Goal: Transaction & Acquisition: Purchase product/service

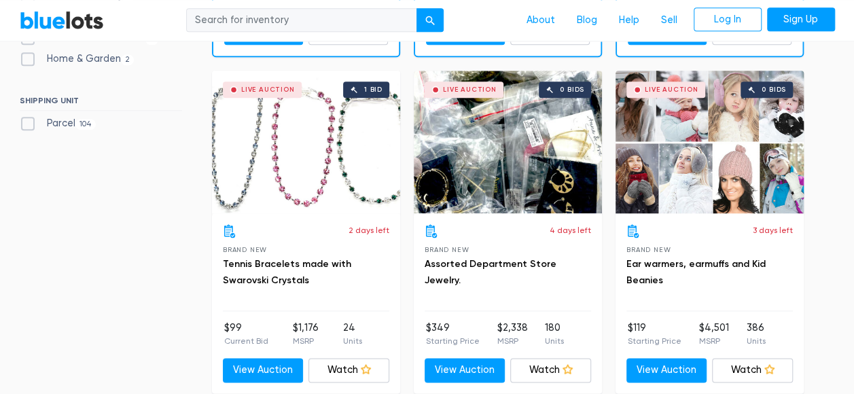
scroll to position [566, 0]
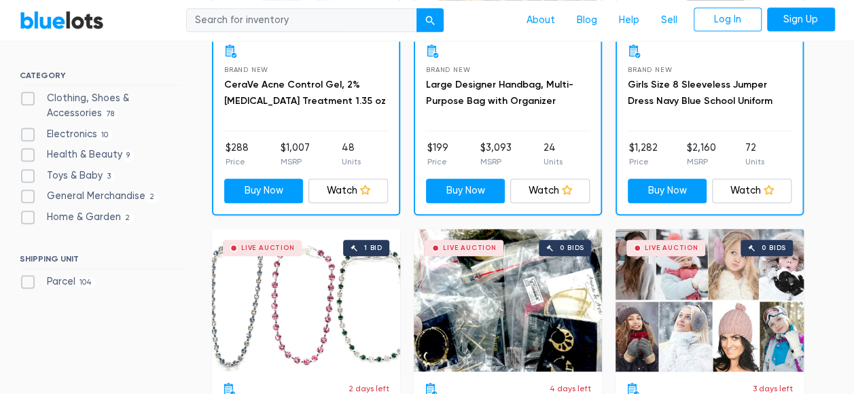
click at [30, 96] on label "Clothing, Shoes & Accessories 78" at bounding box center [101, 105] width 162 height 29
click at [29, 96] on Accessories"] "Clothing, Shoes & Accessories 78" at bounding box center [24, 95] width 9 height 9
checkbox Accessories"] "true"
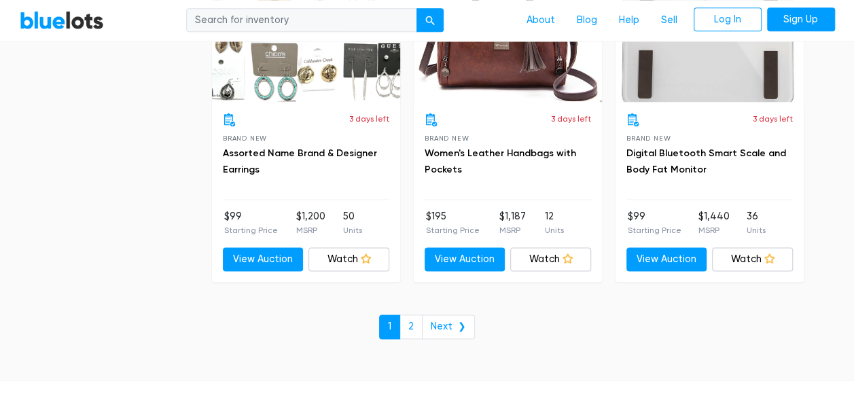
scroll to position [5957, 0]
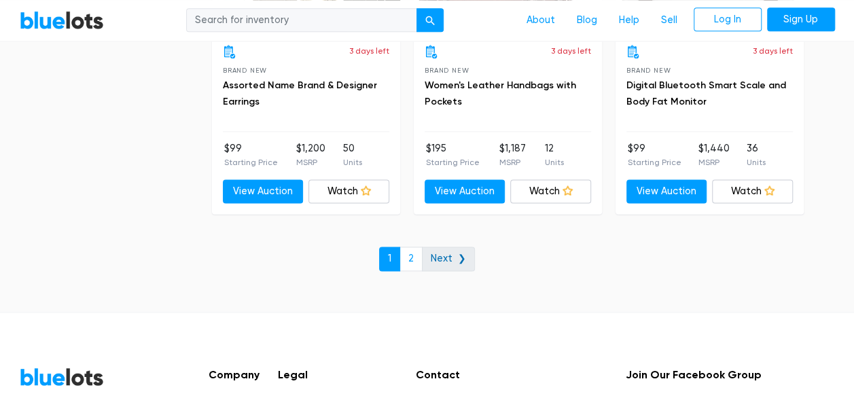
click at [447, 257] on link "Next ❯" at bounding box center [448, 259] width 53 height 24
